Goal: Find specific page/section: Find specific page/section

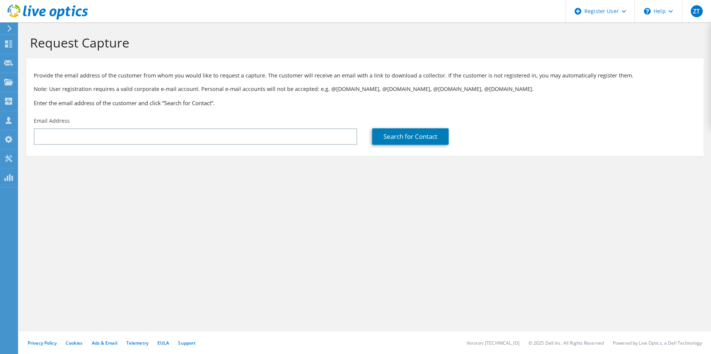
drag, startPoint x: 0, startPoint y: 0, endPoint x: 63, endPoint y: 13, distance: 64.3
click at [63, 13] on use at bounding box center [47, 11] width 81 height 15
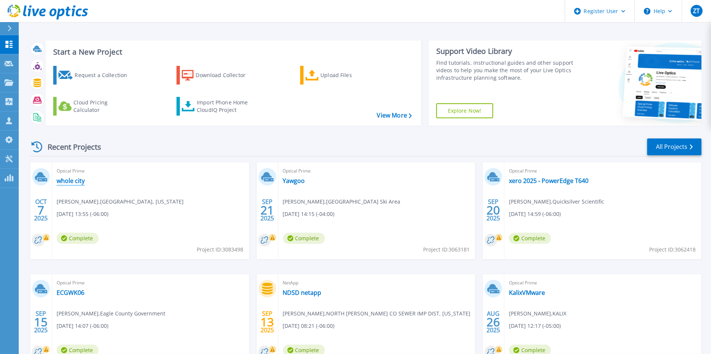
click at [73, 182] on link "whole city" at bounding box center [71, 180] width 28 height 7
